Goal: Task Accomplishment & Management: Use online tool/utility

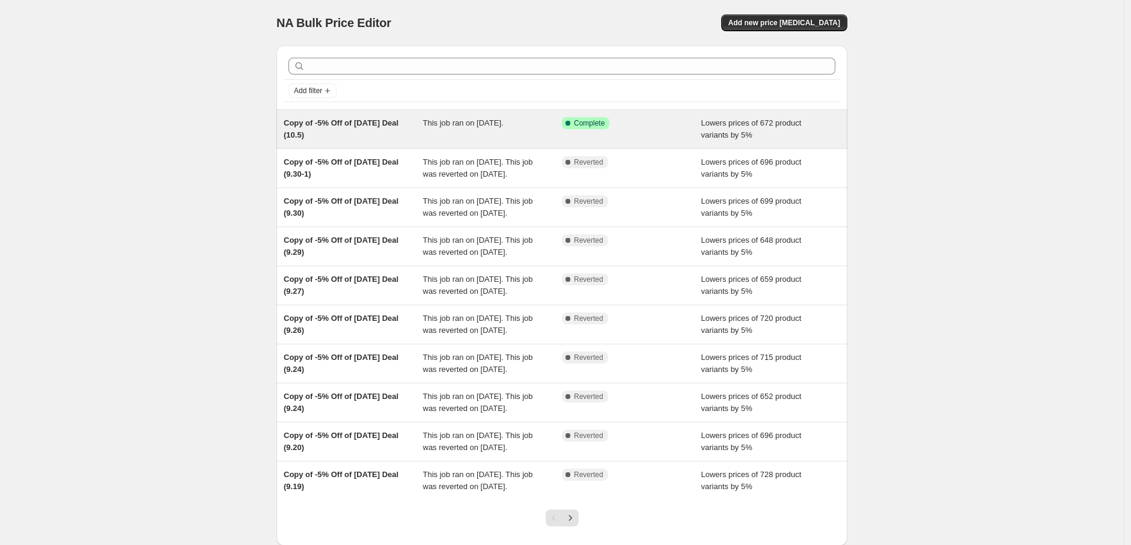
click at [423, 124] on div "Copy of -5% Off of [DATE] Deal (10.5)" at bounding box center [353, 129] width 139 height 24
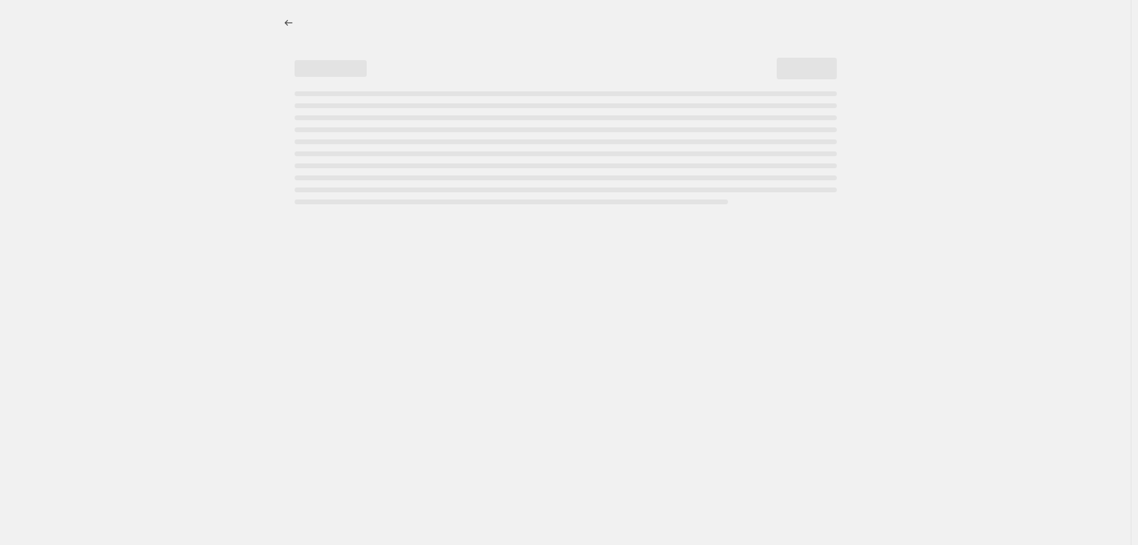
select select "percentage"
select select "pp"
select select "collection"
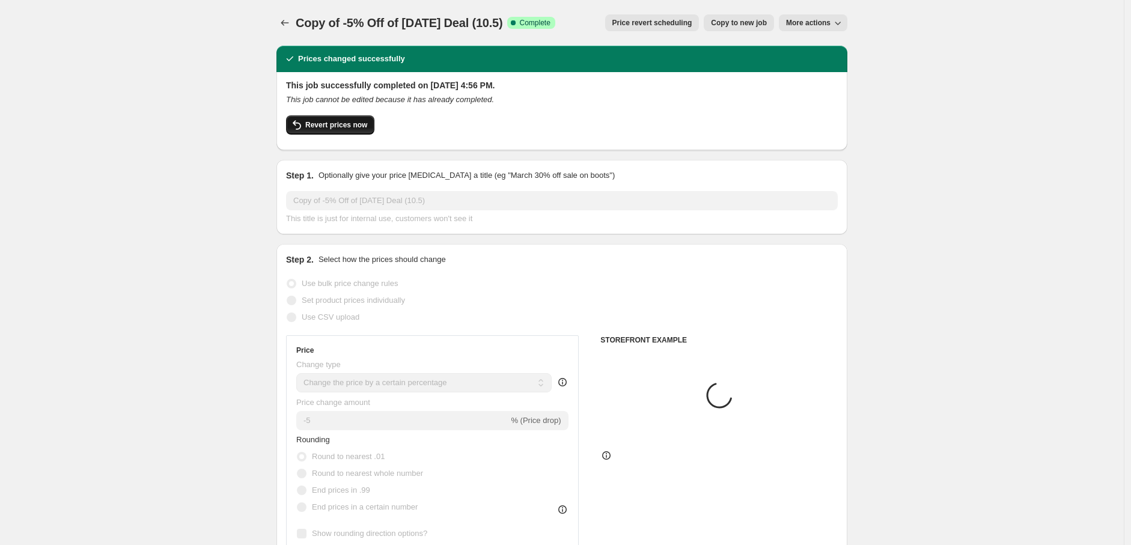
click at [338, 121] on span "Revert prices now" at bounding box center [336, 125] width 62 height 10
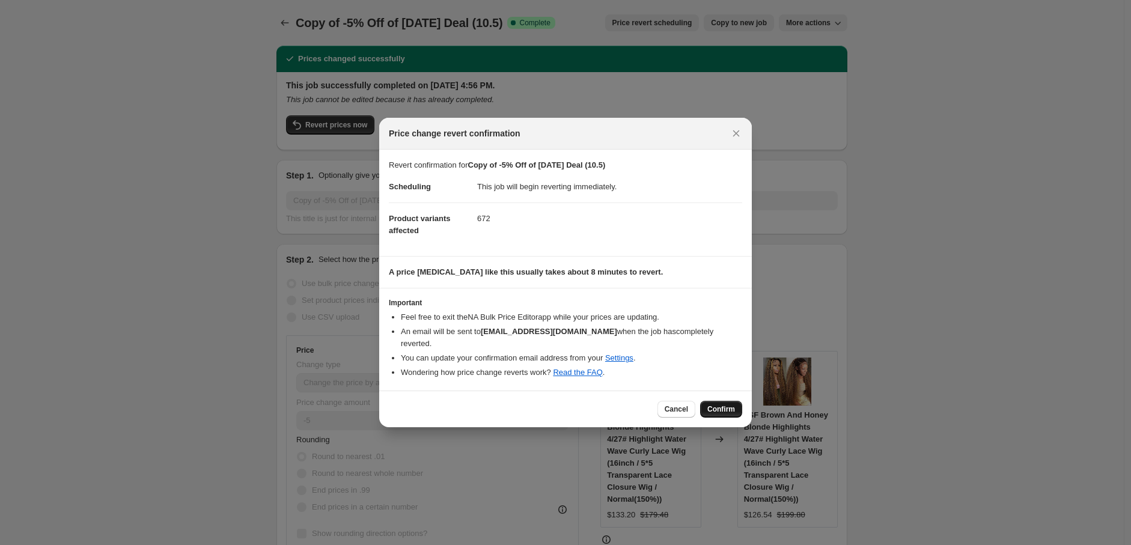
click at [720, 405] on span "Confirm" at bounding box center [722, 410] width 28 height 10
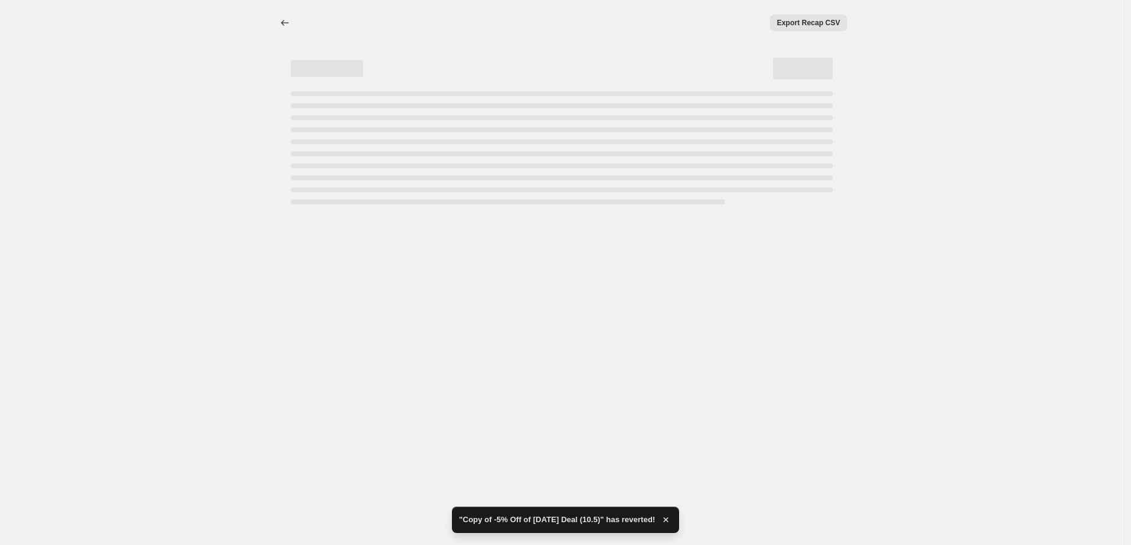
select select "percentage"
select select "pp"
select select "collection"
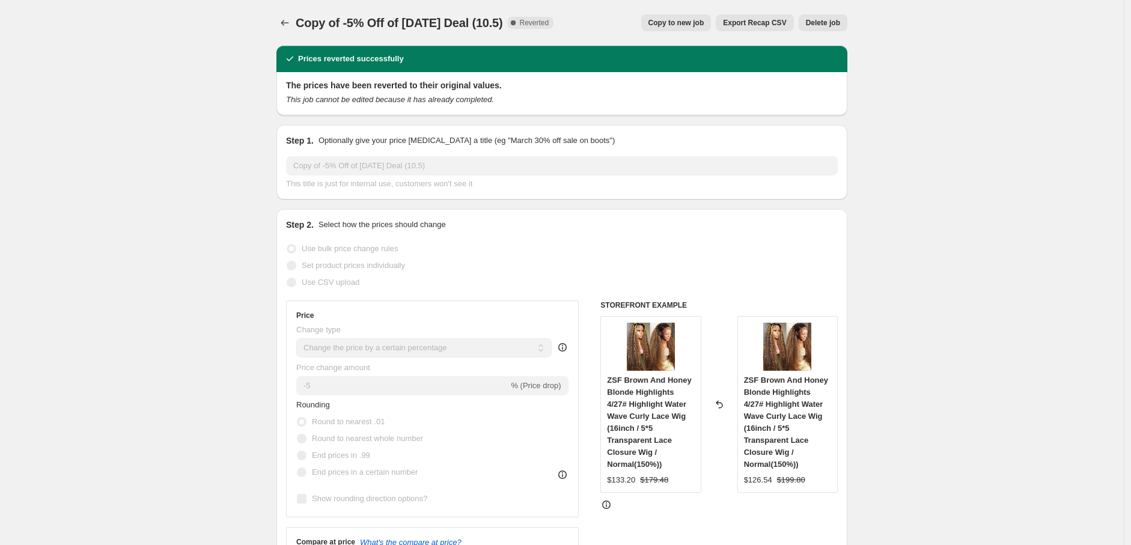
click at [702, 20] on span "Copy to new job" at bounding box center [677, 23] width 56 height 10
select select "percentage"
select select "pp"
select select "collection"
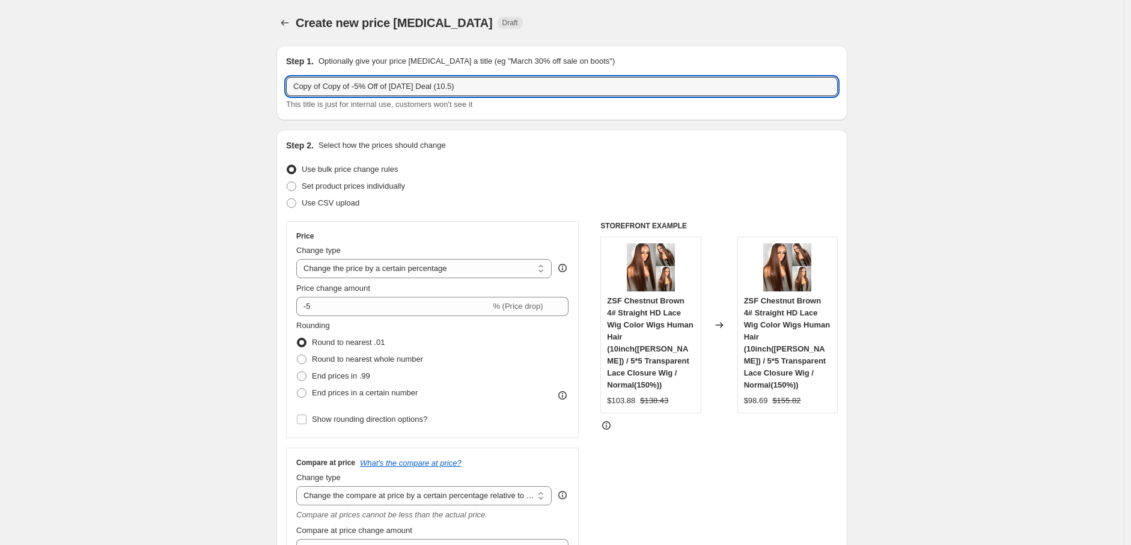
drag, startPoint x: 325, startPoint y: 90, endPoint x: 265, endPoint y: 86, distance: 60.8
click at [418, 88] on input "Copy of -5% Off of [DATE] Deal (10.5)" at bounding box center [562, 86] width 552 height 19
type input "Copy of -5% Off of [DATE] Deal (10.7)"
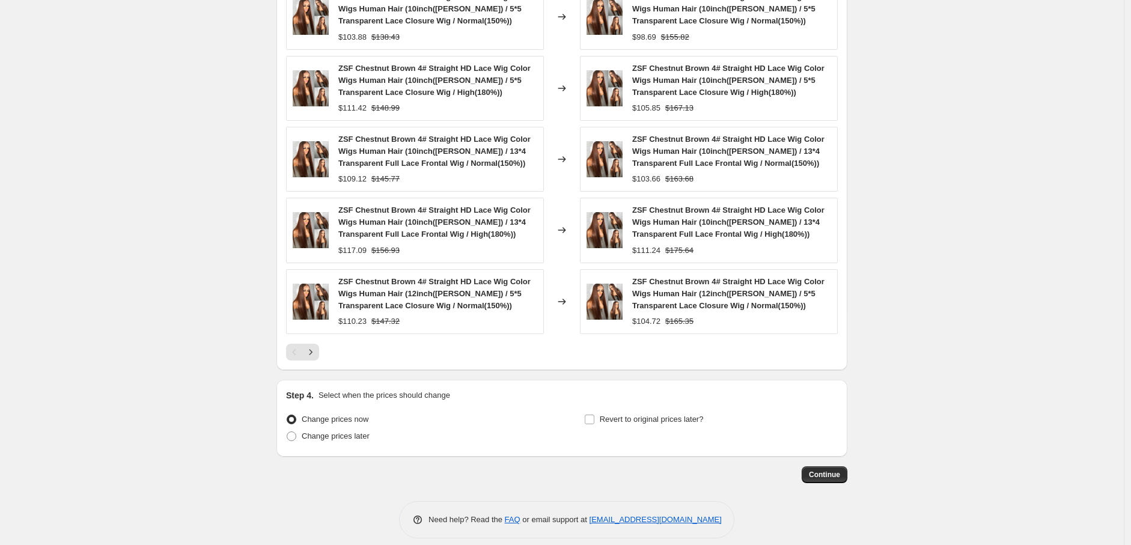
scroll to position [1038, 0]
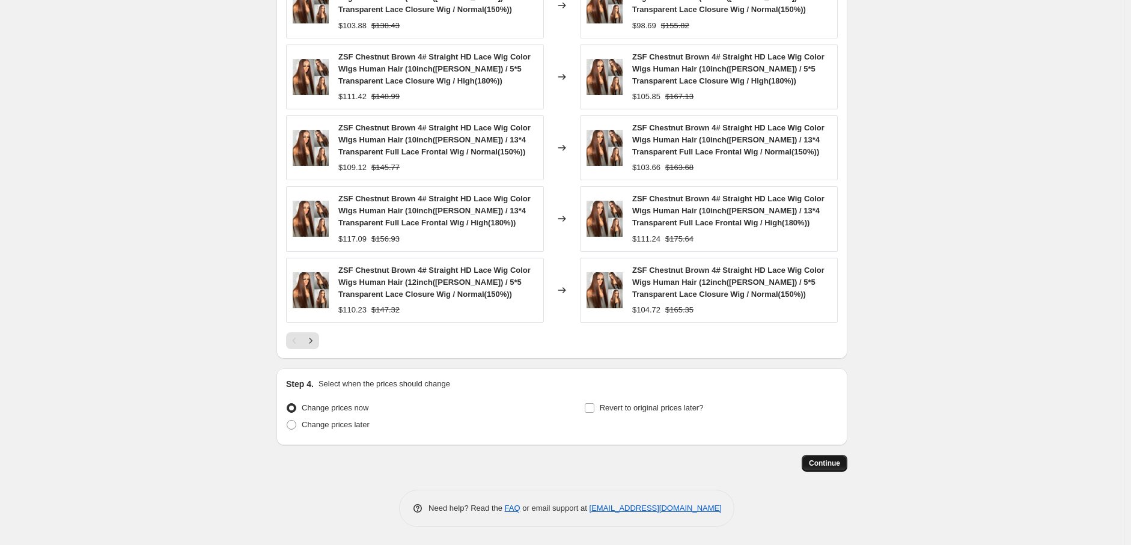
click at [827, 459] on span "Continue" at bounding box center [824, 464] width 31 height 10
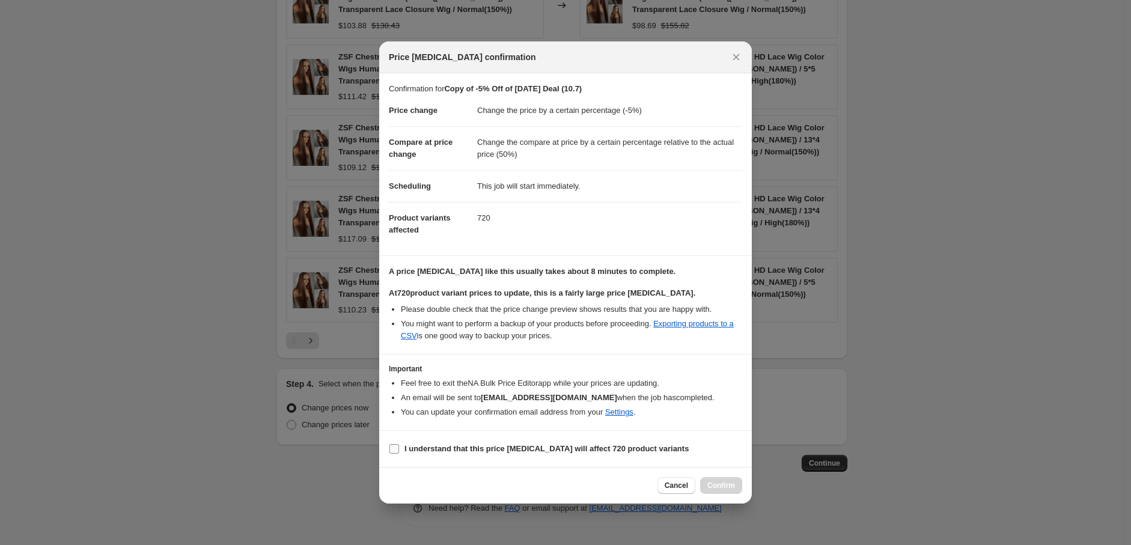
click at [393, 450] on input "I understand that this price [MEDICAL_DATA] will affect 720 product variants" at bounding box center [395, 449] width 10 height 10
checkbox input "true"
click at [715, 487] on span "Confirm" at bounding box center [722, 486] width 28 height 10
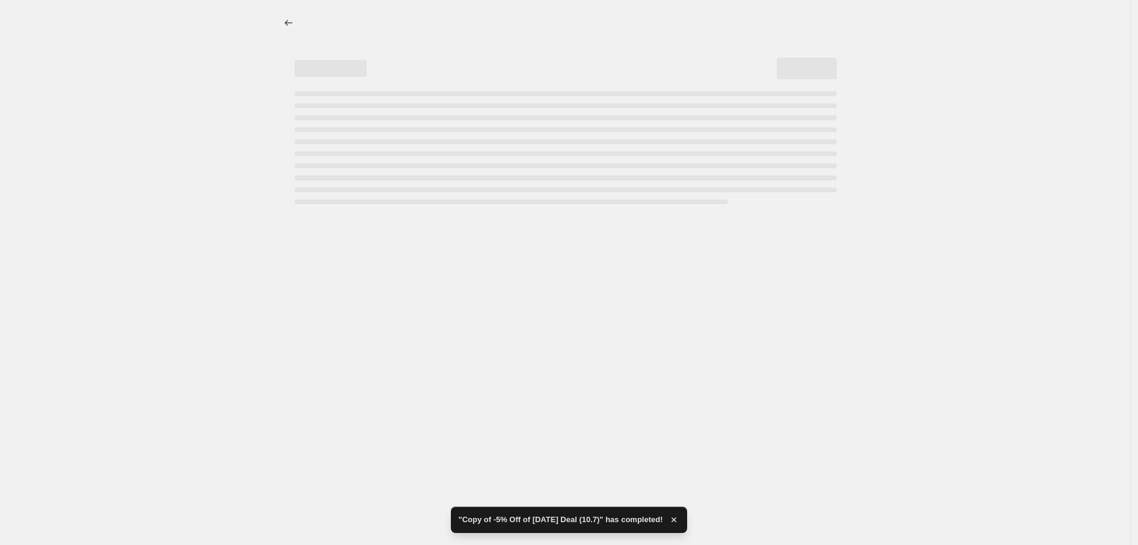
select select "percentage"
select select "pp"
select select "collection"
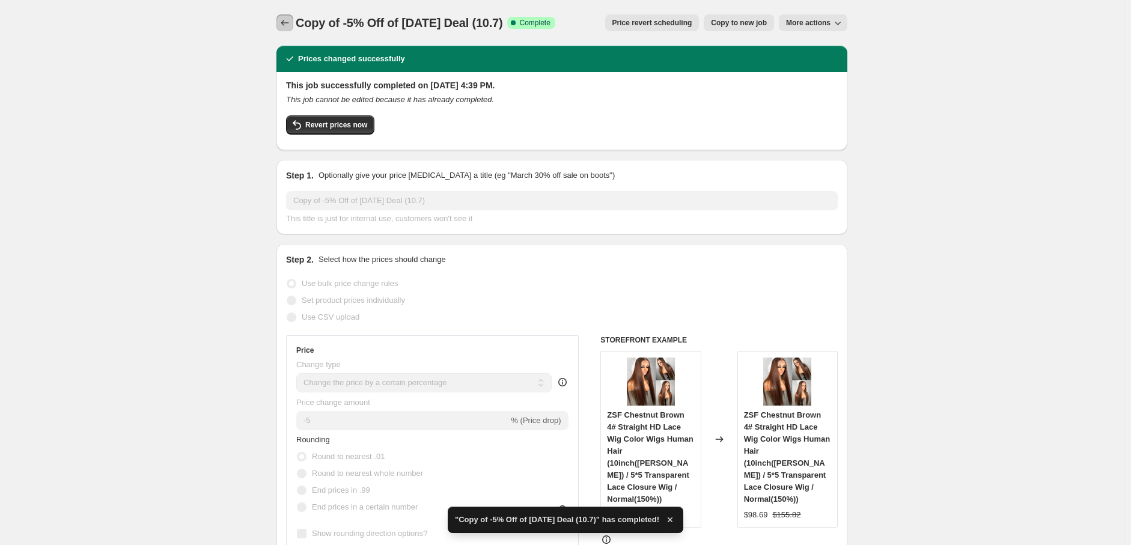
click at [287, 22] on icon "Price change jobs" at bounding box center [285, 23] width 12 height 12
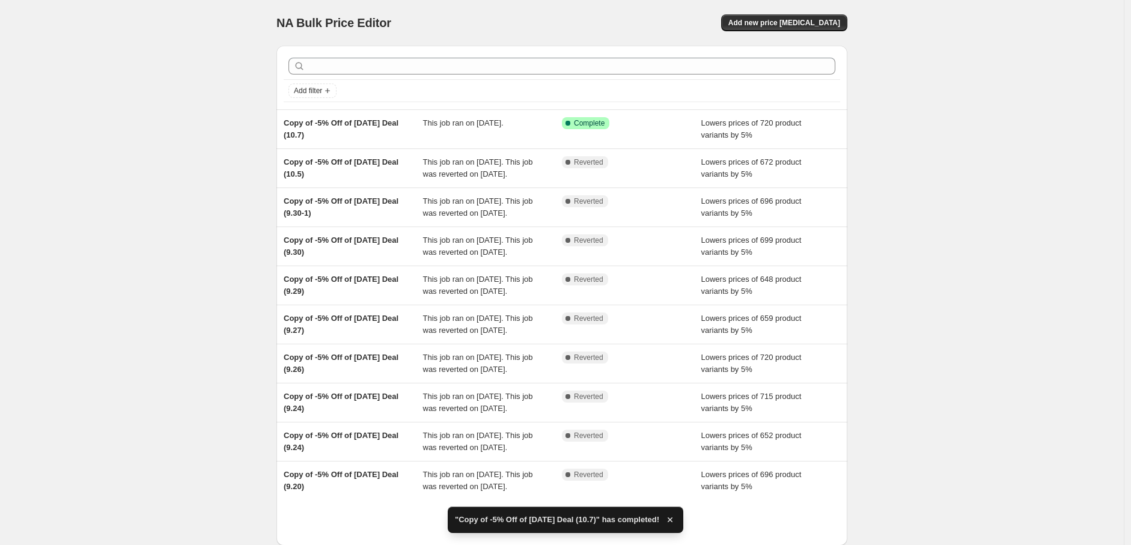
click at [118, 120] on div "NA Bulk Price Editor. This page is ready NA Bulk Price Editor Add new price [ME…" at bounding box center [562, 309] width 1124 height 619
